Goal: Information Seeking & Learning: Learn about a topic

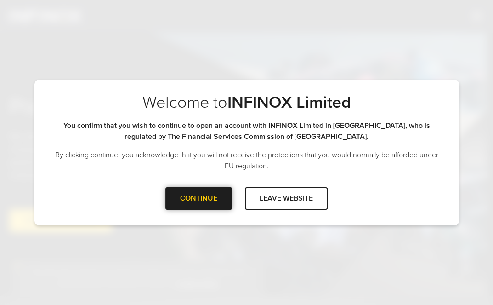
click at [199, 198] on div at bounding box center [199, 198] width 0 height 0
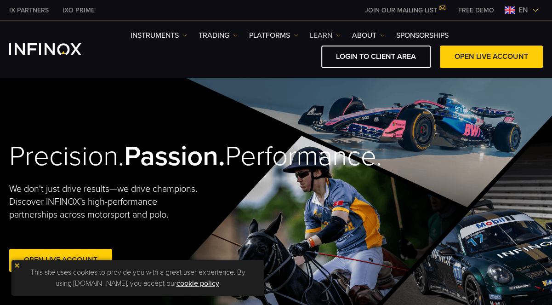
click at [326, 32] on link "Learn" at bounding box center [325, 35] width 31 height 11
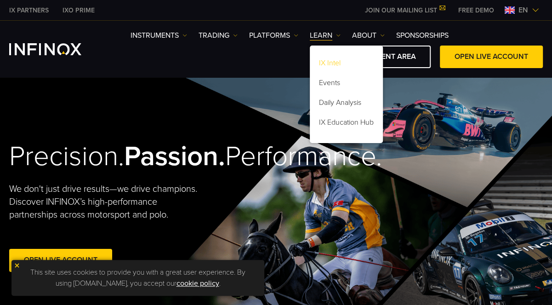
click at [339, 64] on link "IX Intel" at bounding box center [346, 65] width 73 height 20
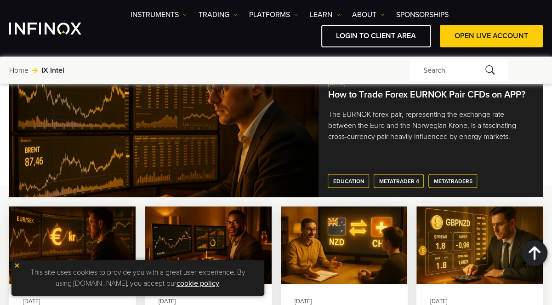
scroll to position [961, 0]
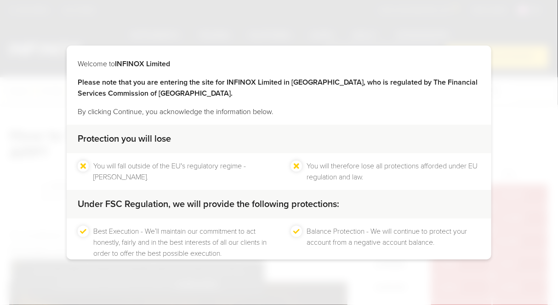
scroll to position [53, 0]
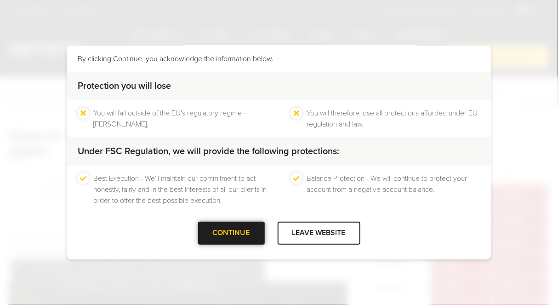
drag, startPoint x: 222, startPoint y: 234, endPoint x: 228, endPoint y: 229, distance: 7.9
click at [231, 233] on div at bounding box center [231, 233] width 0 height 0
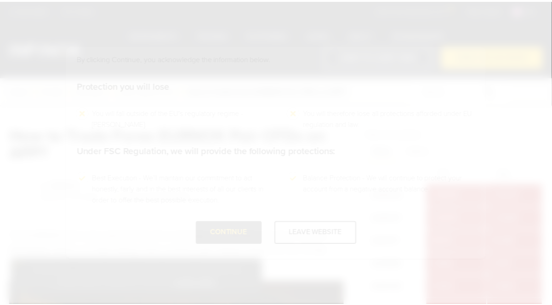
scroll to position [0, 0]
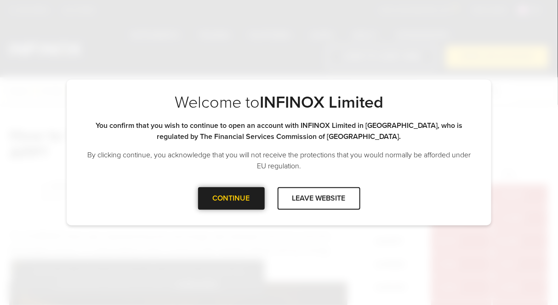
click at [231, 198] on div at bounding box center [231, 198] width 0 height 0
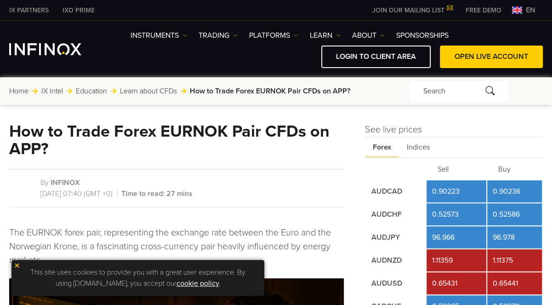
click at [411, 152] on span "Indices" at bounding box center [418, 147] width 39 height 20
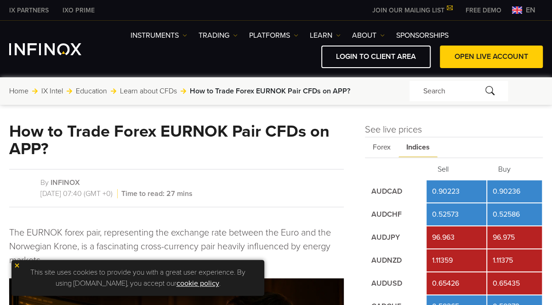
click at [380, 151] on span "Forex" at bounding box center [382, 147] width 34 height 20
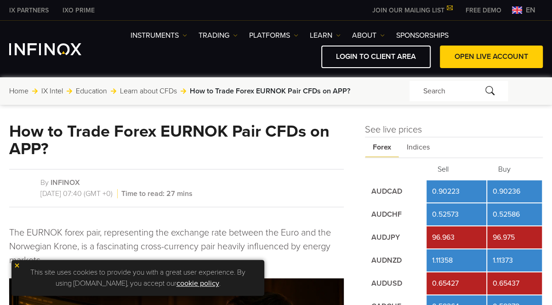
click at [424, 148] on span "Indices" at bounding box center [418, 147] width 39 height 20
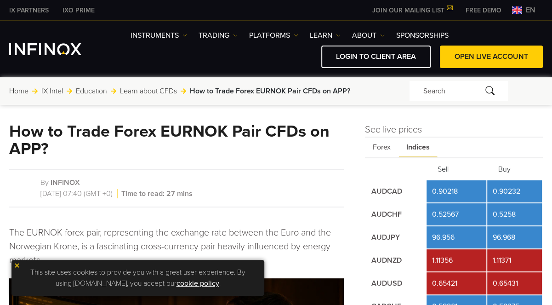
click at [385, 151] on span "Forex" at bounding box center [382, 147] width 34 height 20
